Goal: Navigation & Orientation: Find specific page/section

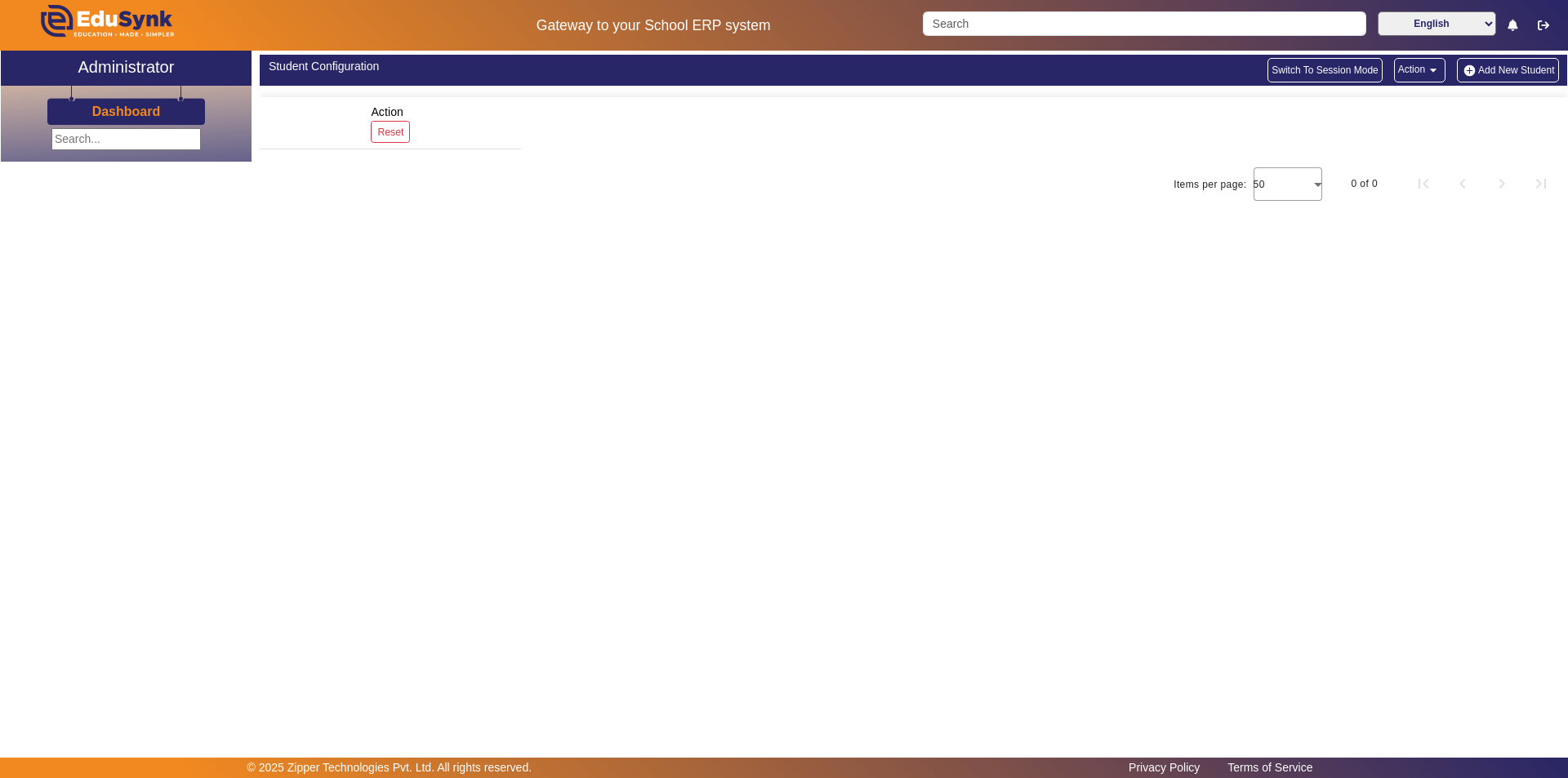
click at [523, 316] on main "X Administrator Dashboard Student Configuration Switch To Session Mode Action a…" at bounding box center [784, 403] width 1568 height 707
